Goal: Transaction & Acquisition: Purchase product/service

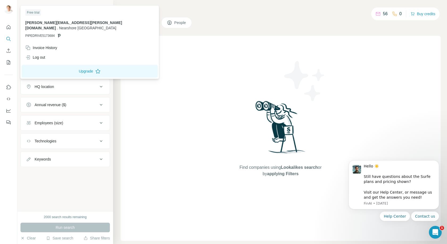
click at [7, 7] on img at bounding box center [8, 9] width 9 height 9
click at [325, 15] on div "Search Companies People Find companies using Lookalikes search or by applying F…" at bounding box center [280, 122] width 334 height 244
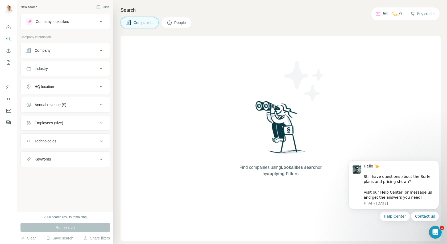
click at [424, 14] on button "Buy credits" at bounding box center [423, 13] width 25 height 7
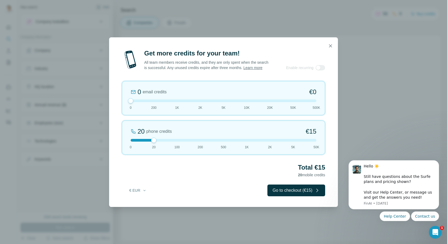
drag, startPoint x: 153, startPoint y: 102, endPoint x: 113, endPoint y: 107, distance: 40.5
click at [113, 107] on div "Get more credits for your team! All team members receive credits, and they are …" at bounding box center [223, 128] width 229 height 158
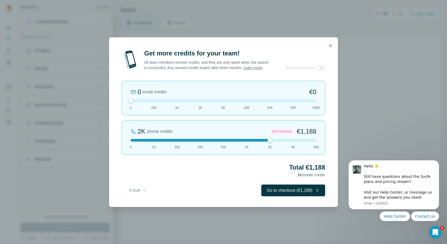
drag, startPoint x: 153, startPoint y: 144, endPoint x: 268, endPoint y: 146, distance: 114.3
click at [268, 146] on div "2K phone credits 18% Discount €1,188 0 20 100 200 500 1K 2K 5K 50K" at bounding box center [224, 137] width 204 height 34
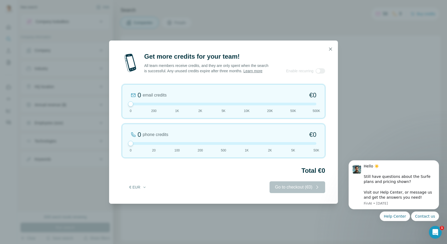
drag, startPoint x: 271, startPoint y: 143, endPoint x: 98, endPoint y: 139, distance: 173.7
click at [98, 139] on div "Get more credits for your team! All team members receive credits, and they are …" at bounding box center [223, 122] width 447 height 244
drag, startPoint x: 132, startPoint y: 107, endPoint x: 99, endPoint y: 112, distance: 32.8
click at [99, 112] on div "Get more credits for your team! All team members receive credits, and they are …" at bounding box center [223, 122] width 447 height 244
click at [330, 47] on icon "button" at bounding box center [330, 48] width 3 height 3
